Goal: Transaction & Acquisition: Purchase product/service

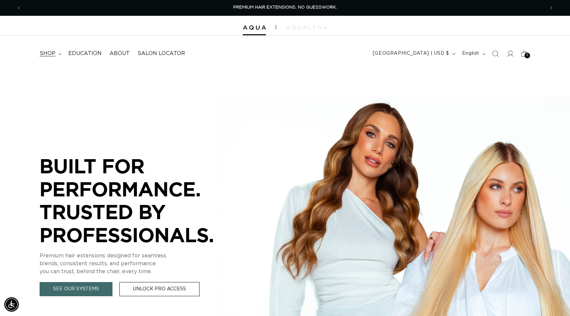
click at [55, 52] on summary "shop" at bounding box center [50, 53] width 29 height 15
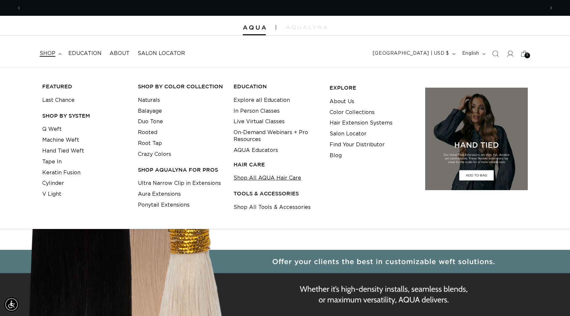
scroll to position [0, 1046]
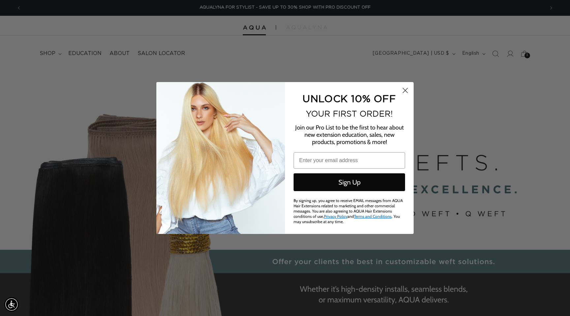
type input "hi@aquahairextensions.com"
click at [406, 93] on icon "Close dialog" at bounding box center [405, 90] width 5 height 5
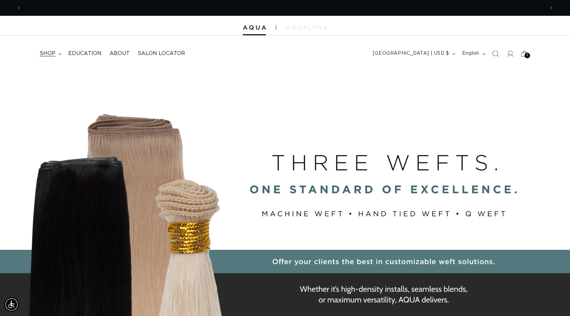
scroll to position [0, 0]
click at [51, 52] on span "shop" at bounding box center [48, 53] width 16 height 7
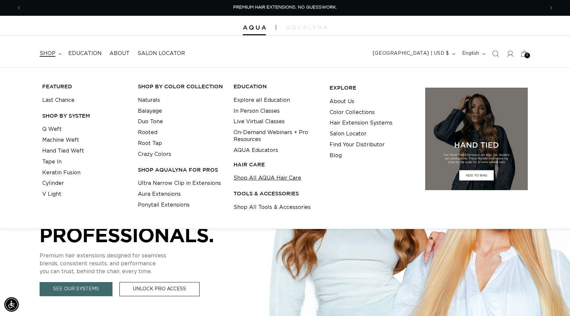
click at [271, 178] on link "Shop All AQUA Hair Care" at bounding box center [268, 178] width 68 height 11
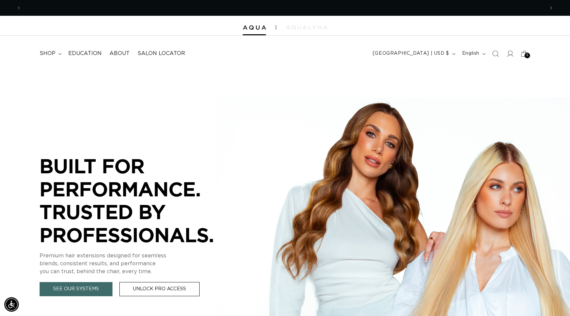
scroll to position [0, 1046]
click at [53, 56] on span "shop" at bounding box center [48, 53] width 16 height 7
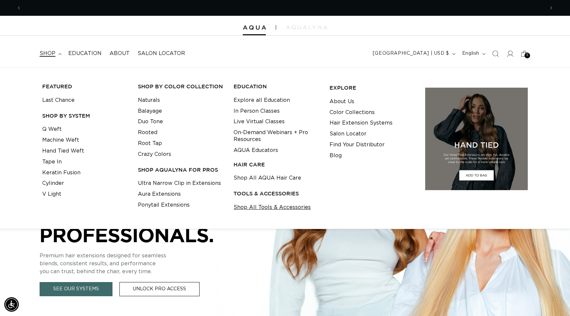
scroll to position [0, 0]
click at [266, 211] on link "Shop All Tools & Accessories" at bounding box center [272, 207] width 77 height 11
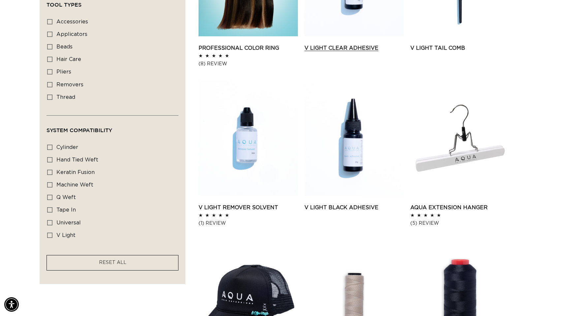
scroll to position [0, 1046]
